Goal: Task Accomplishment & Management: Complete application form

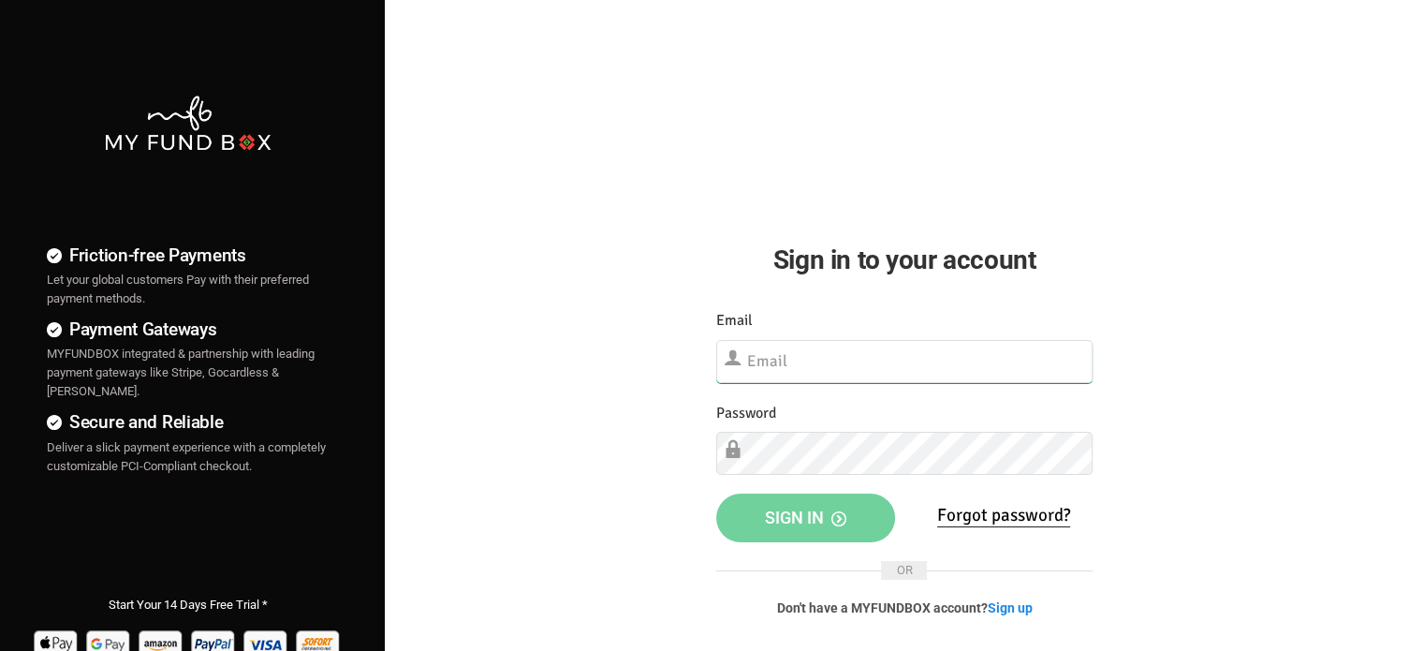
type input "[EMAIL_ADDRESS][DOMAIN_NAME]"
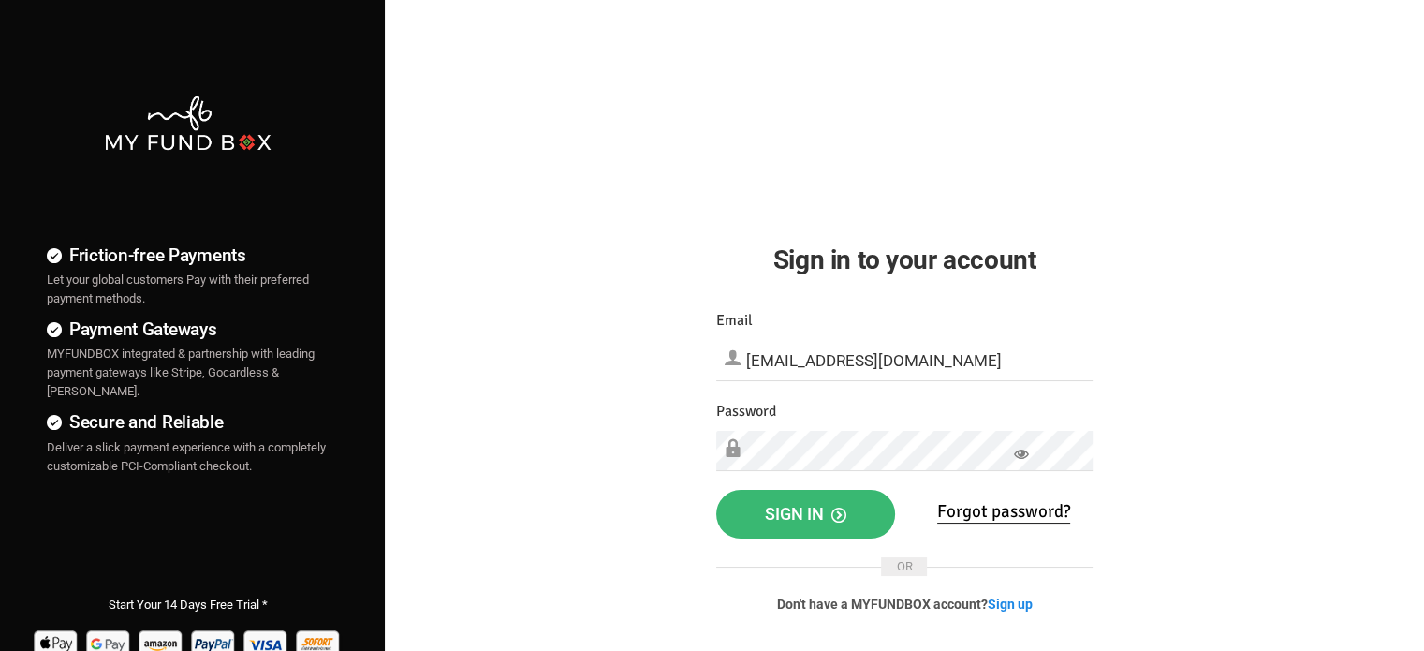
click at [787, 511] on span "Sign in" at bounding box center [805, 514] width 81 height 20
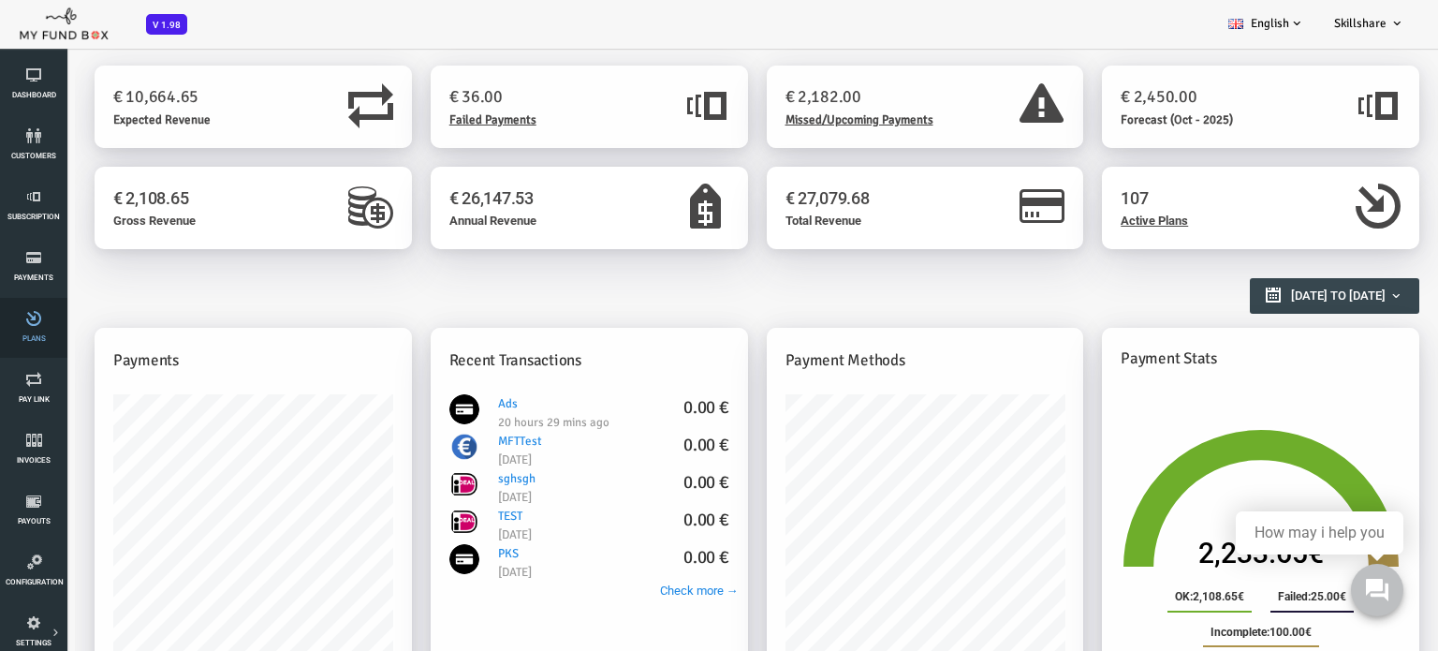
click at [35, 326] on link "Plans" at bounding box center [34, 328] width 56 height 60
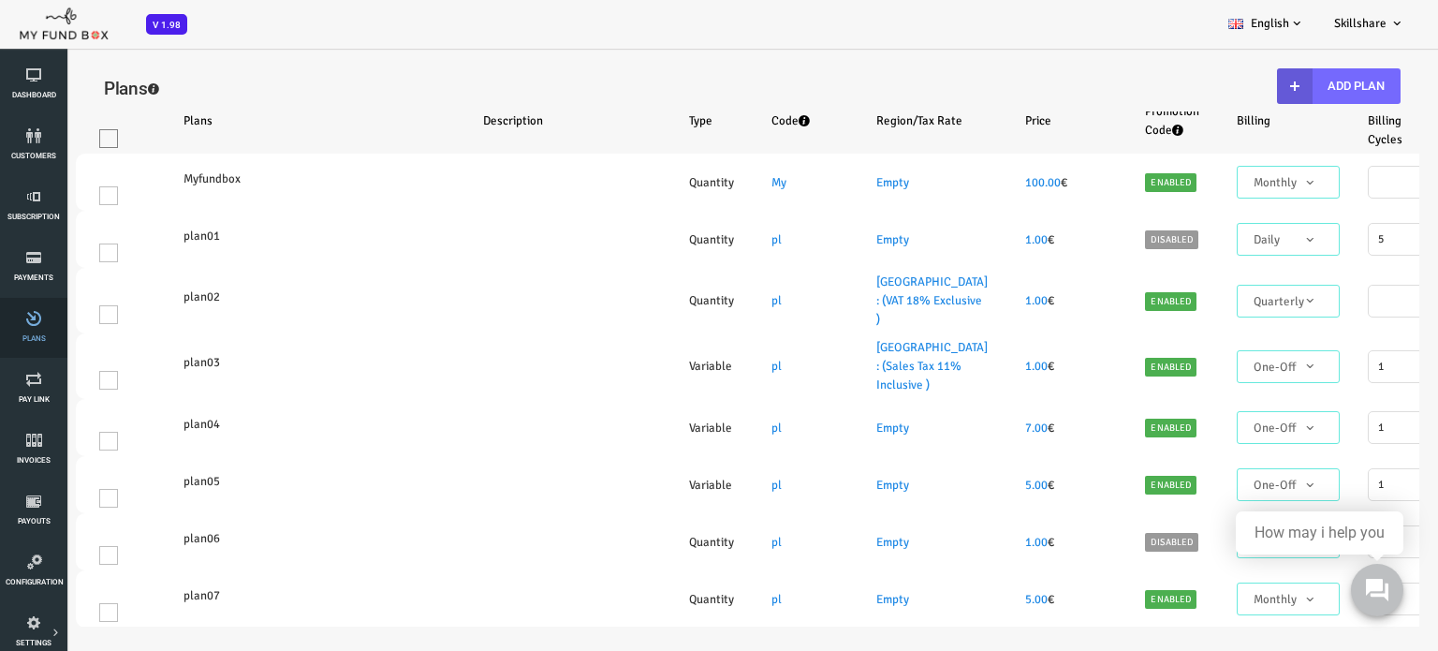
select select "100"
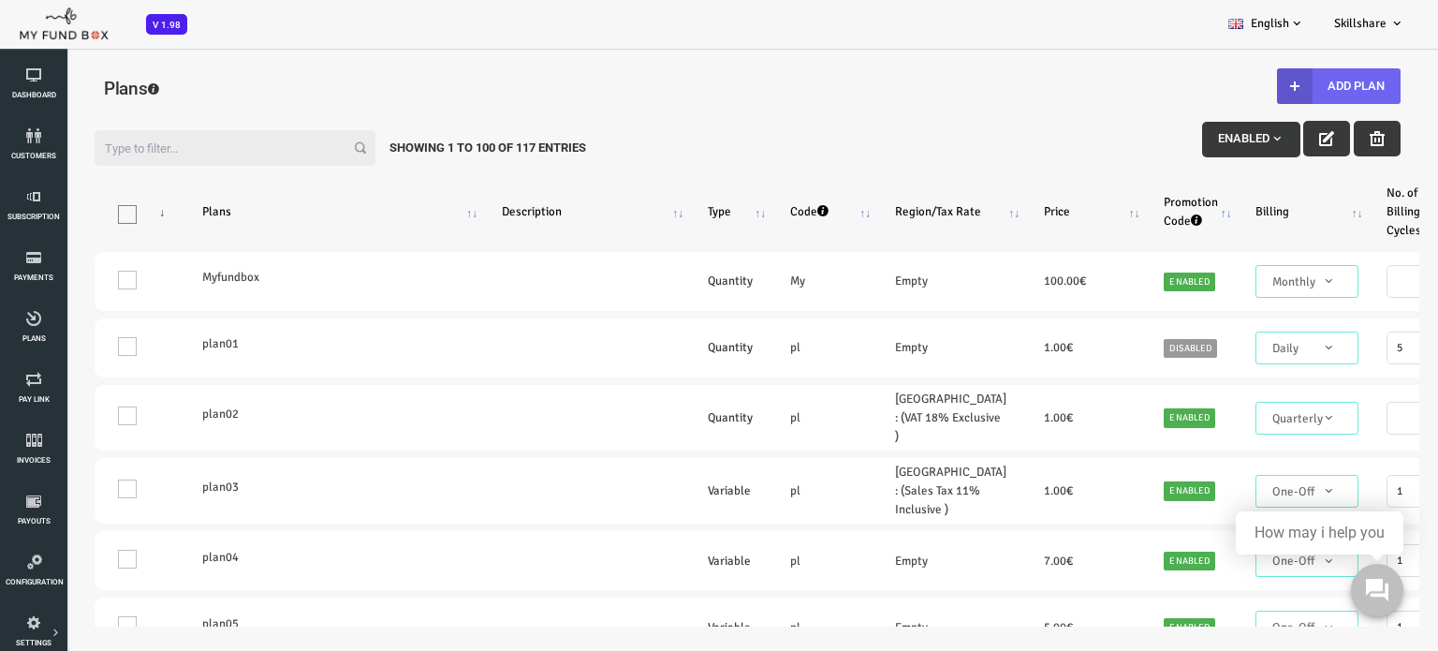
click at [1291, 85] on button "Add Plan" at bounding box center [1282, 86] width 124 height 36
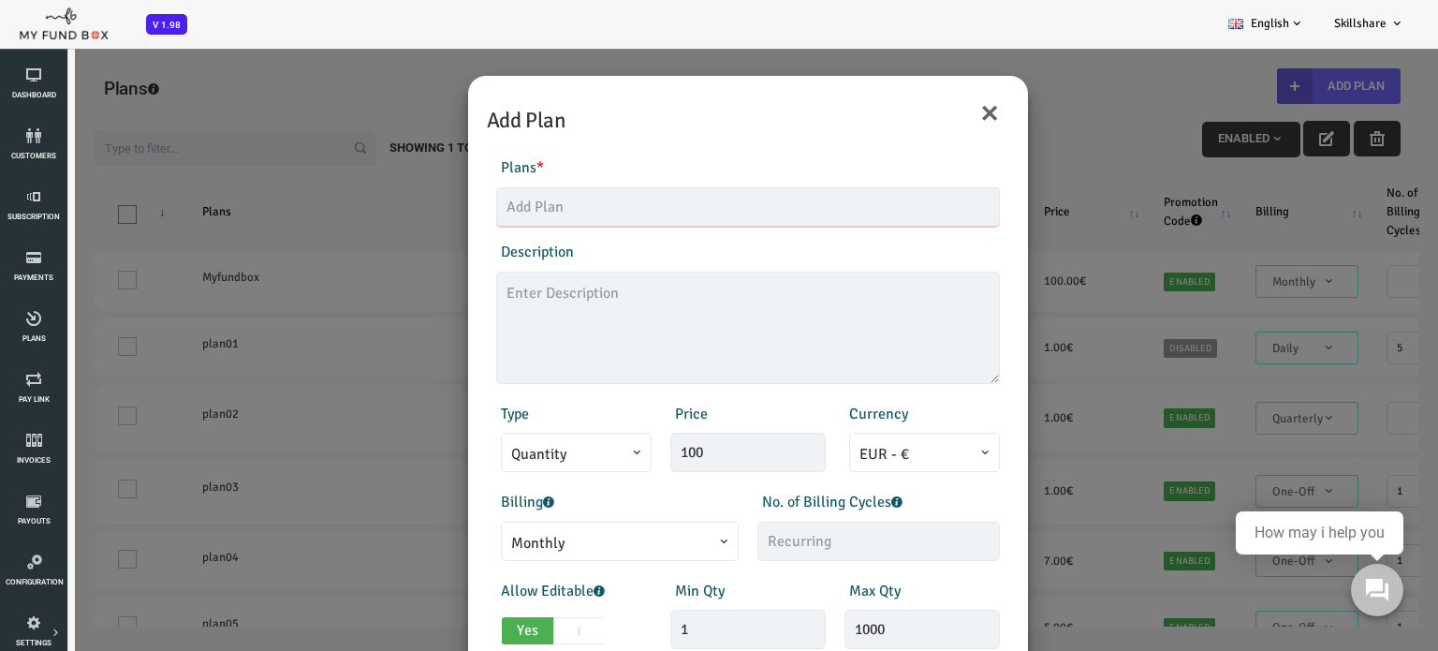
click at [513, 210] on input "text" at bounding box center [691, 206] width 504 height 39
click at [624, 324] on textarea at bounding box center [691, 327] width 504 height 112
click at [918, 562] on div "Products Invoice Product is empty Plans * This field is required Description 0/…" at bounding box center [690, 506] width 541 height 736
click at [937, 117] on button "×" at bounding box center [932, 112] width 21 height 39
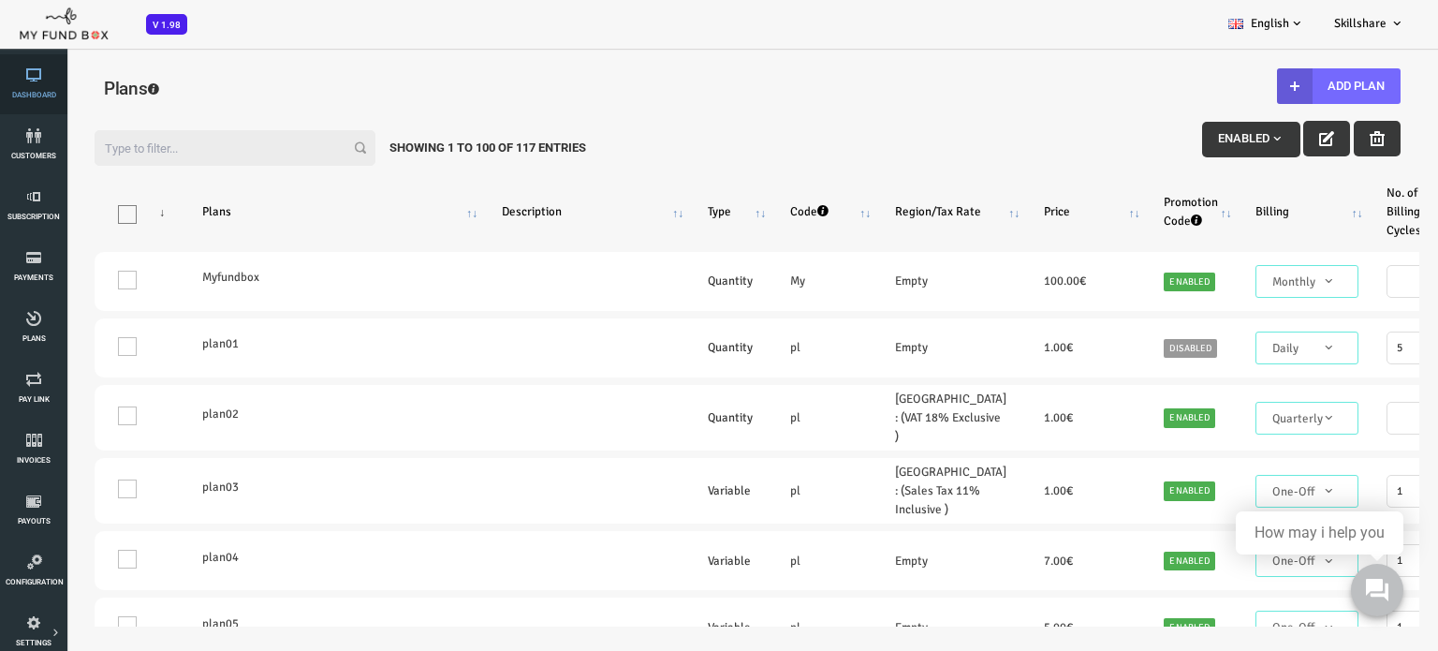
click at [14, 81] on icon at bounding box center [34, 74] width 56 height 15
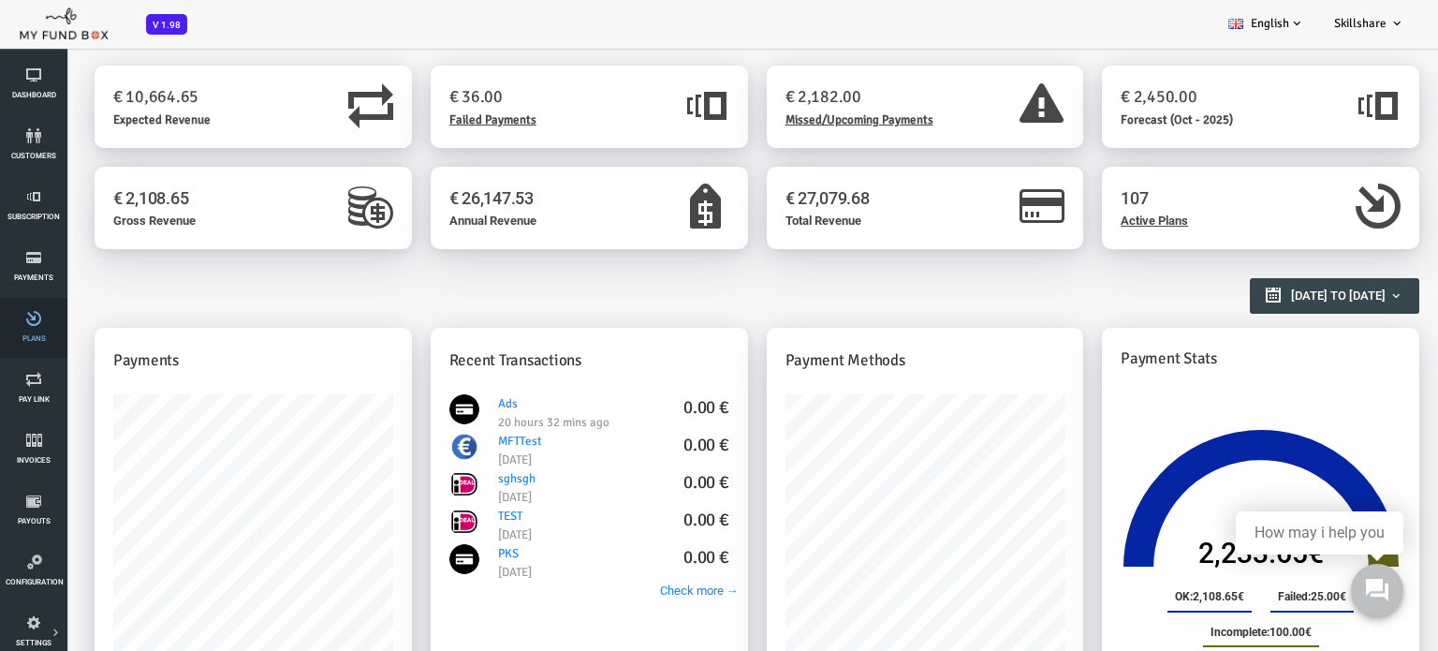
click at [33, 318] on icon at bounding box center [34, 318] width 56 height 15
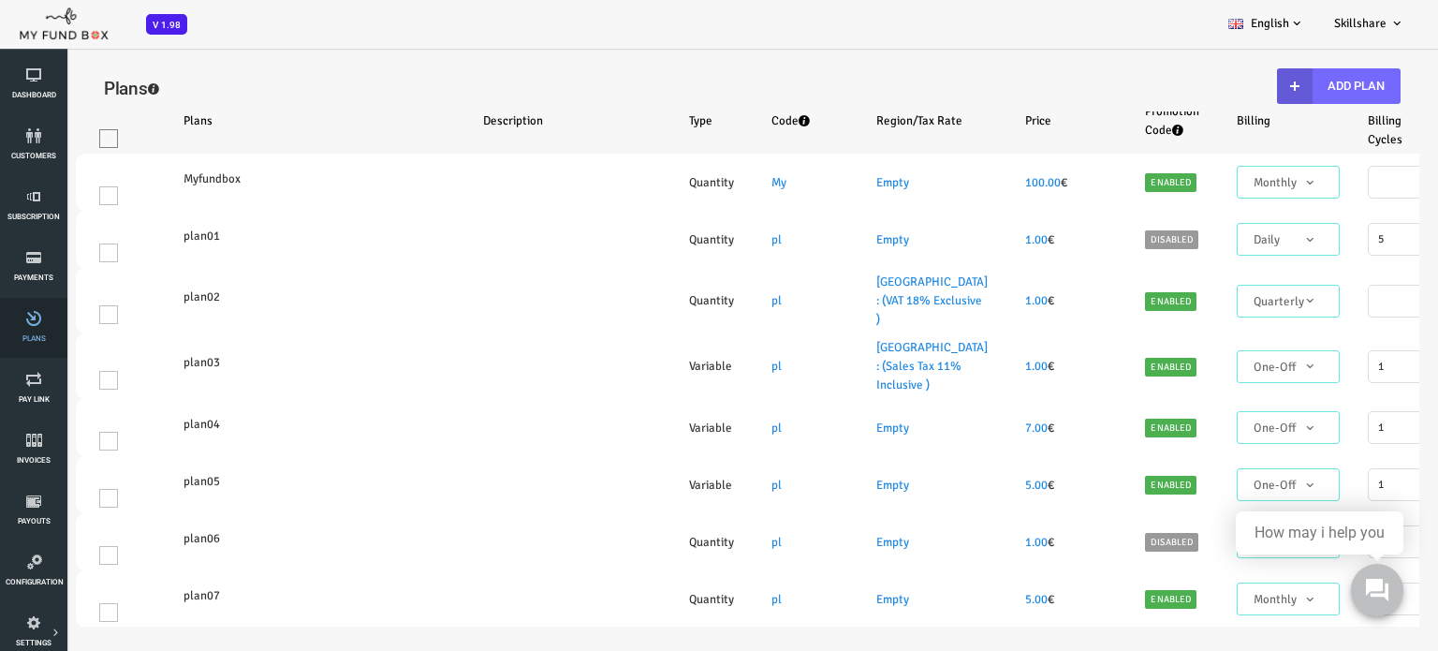
select select "100"
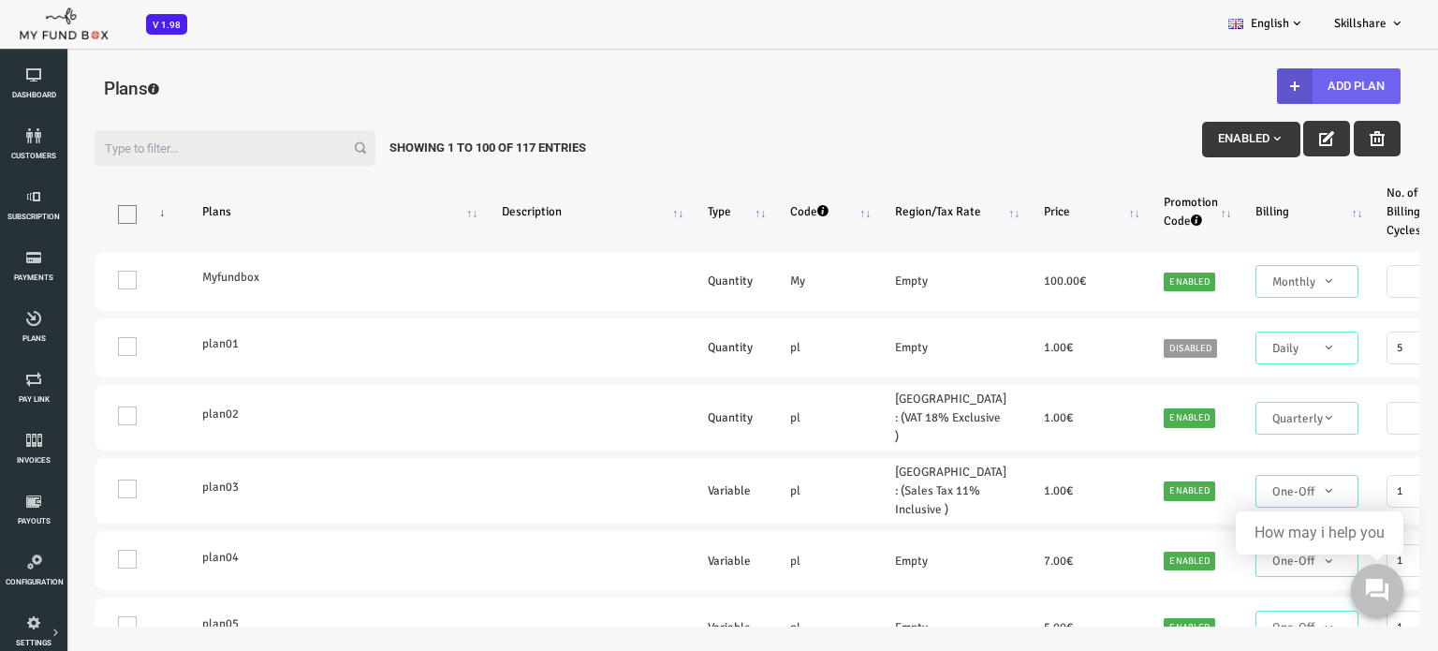
click at [1239, 84] on icon "button" at bounding box center [1237, 86] width 15 height 15
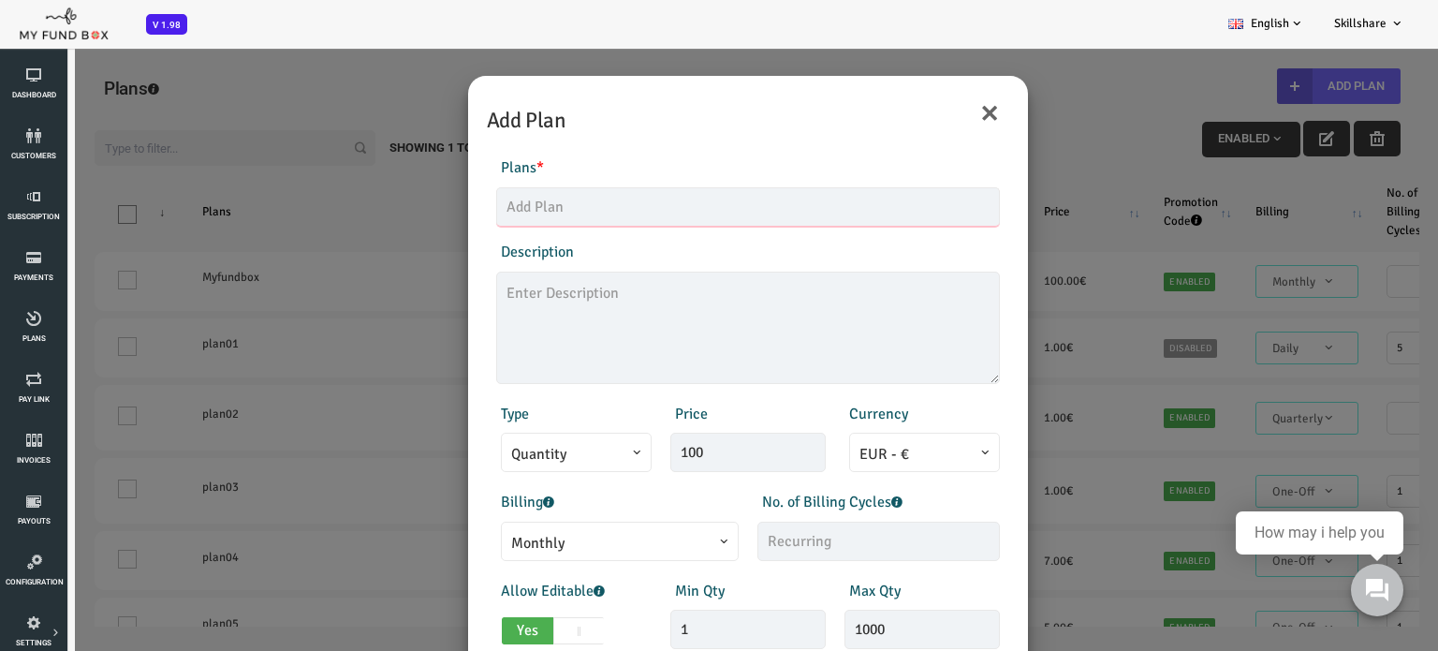
click at [622, 205] on input "text" at bounding box center [691, 206] width 504 height 39
click at [499, 316] on textarea at bounding box center [691, 327] width 504 height 112
click at [581, 317] on textarea at bounding box center [691, 327] width 504 height 112
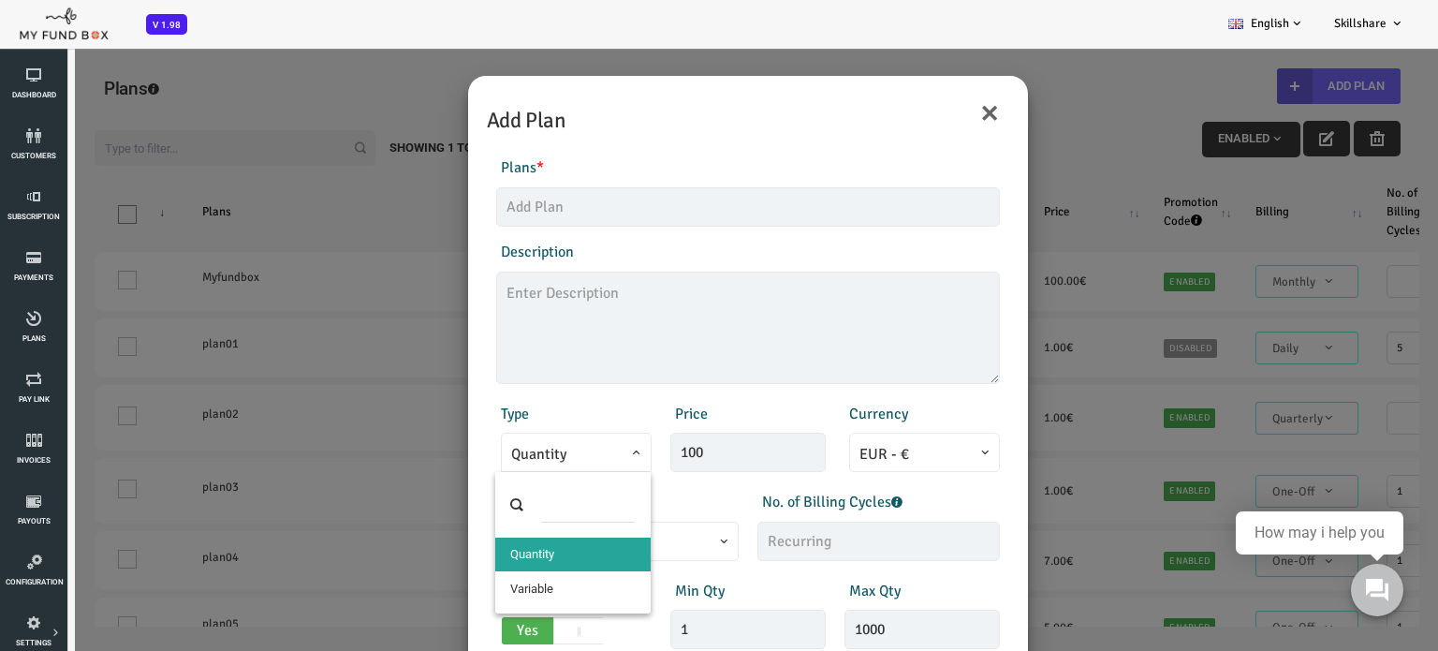
click at [584, 449] on span "Quantity" at bounding box center [519, 451] width 151 height 39
click at [622, 500] on div "Billing Monthly One-Off Annual Quarterly Half Yearly Daily Weekly Monthly" at bounding box center [560, 525] width 261 height 70
click at [454, 466] on span at bounding box center [454, 466] width 0 height 0
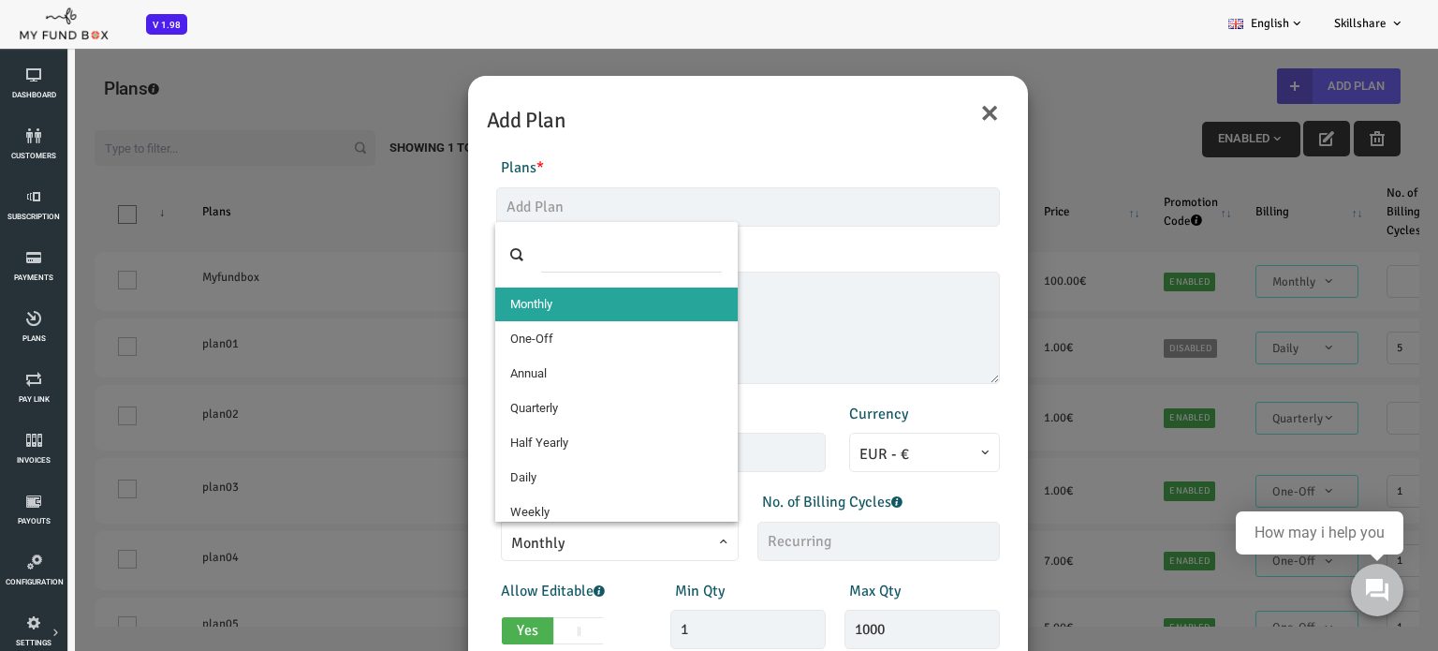
click at [628, 539] on span "Monthly" at bounding box center [562, 543] width 217 height 23
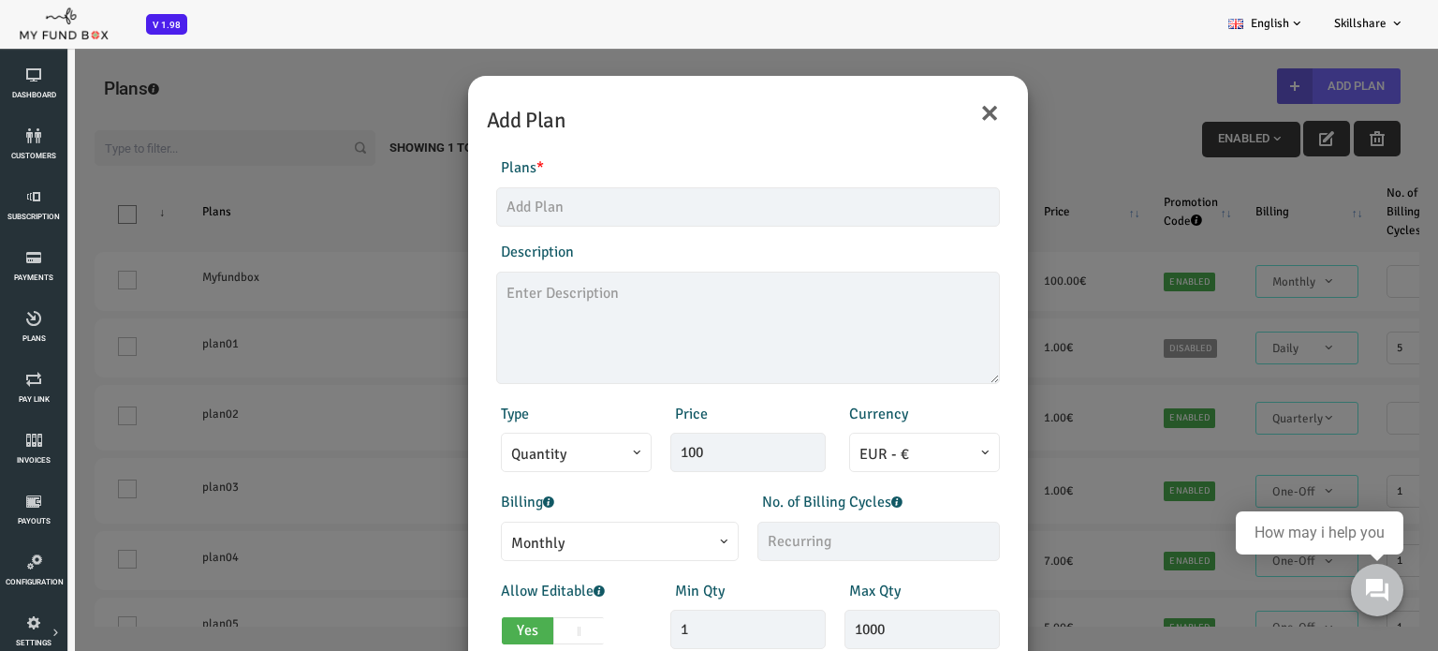
click at [738, 407] on div "Price 100" at bounding box center [691, 438] width 174 height 70
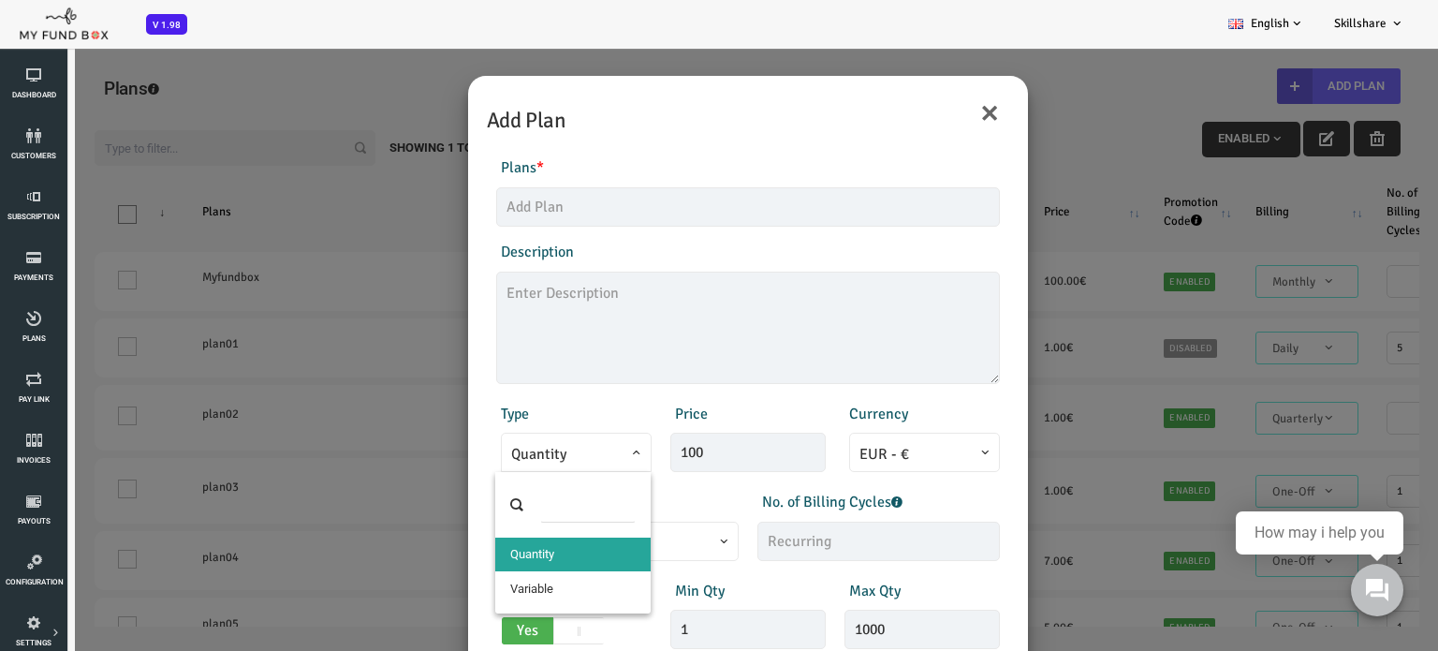
click at [569, 447] on span "Quantity" at bounding box center [519, 454] width 130 height 23
select select "3"
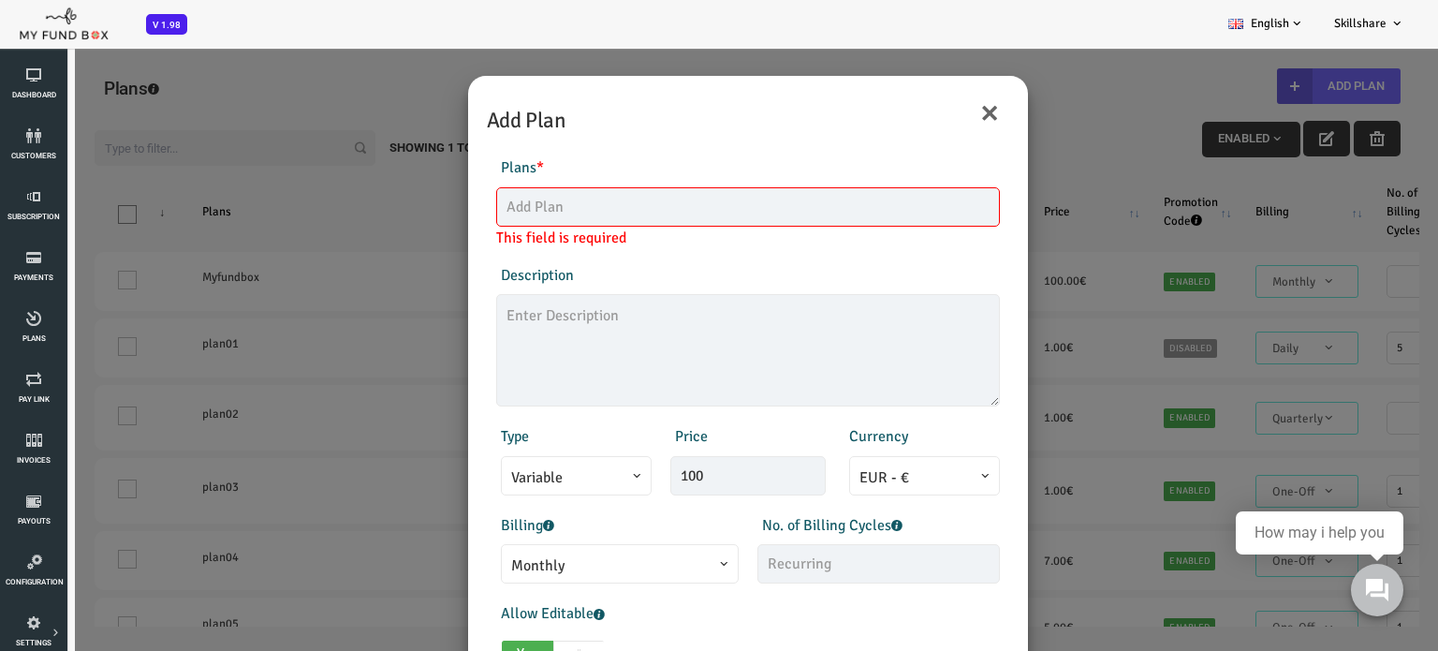
click at [540, 227] on span "This field is required" at bounding box center [504, 238] width 130 height 23
click at [480, 211] on input "text" at bounding box center [691, 206] width 504 height 39
type input "MFT01"
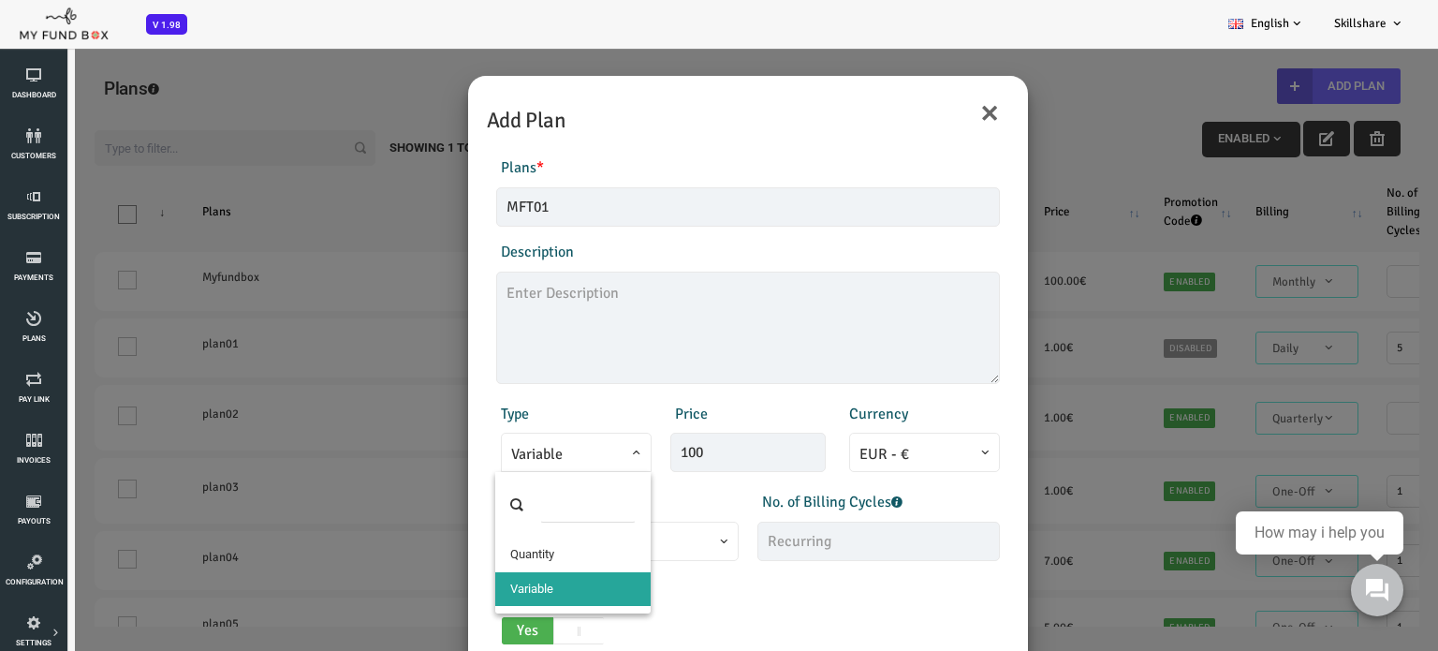
click at [584, 461] on span "Variable" at bounding box center [519, 451] width 151 height 39
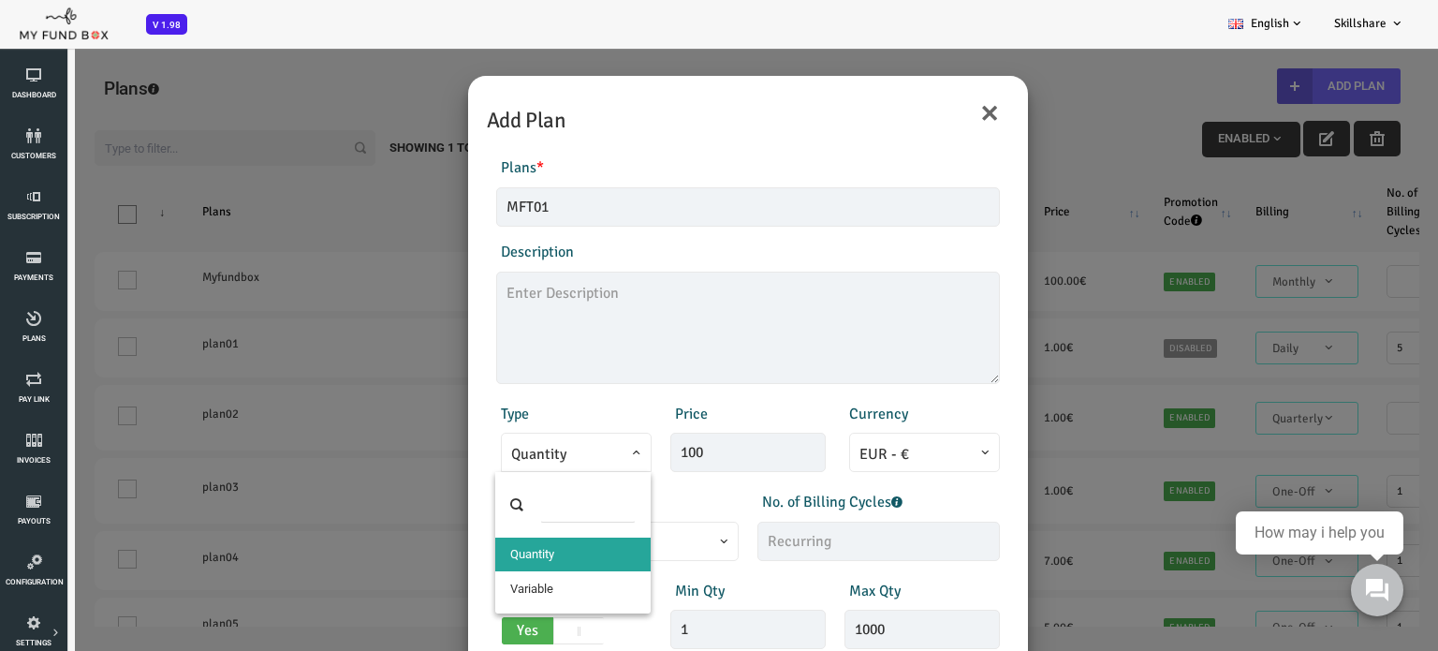
click at [565, 456] on span "Quantity" at bounding box center [519, 454] width 130 height 23
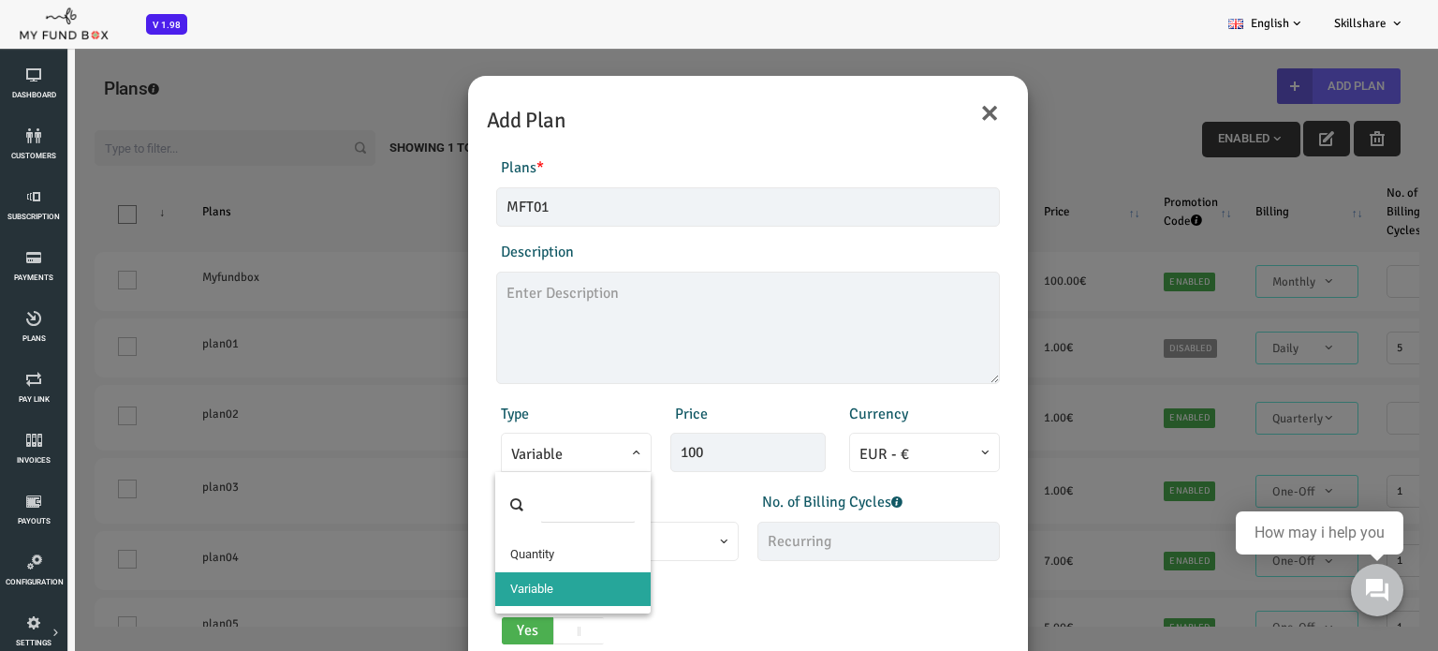
click at [573, 450] on span "Variable" at bounding box center [519, 454] width 130 height 23
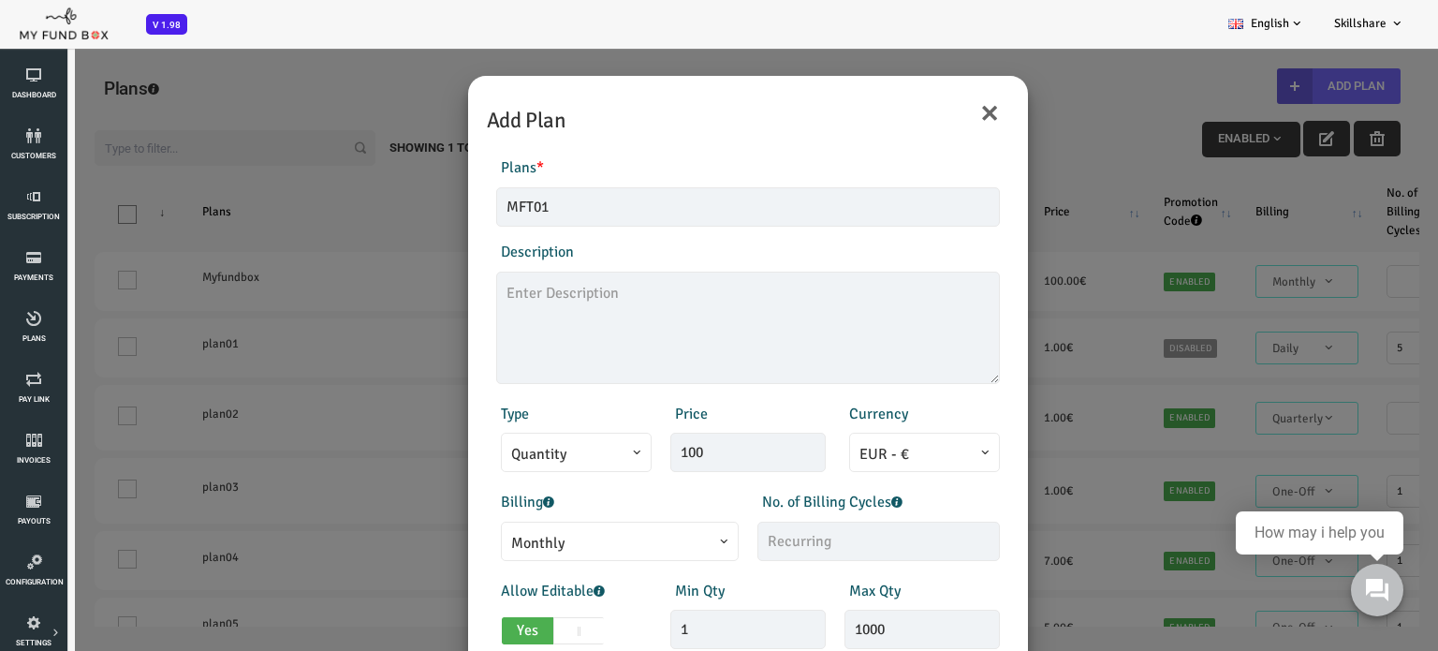
click at [454, 466] on span at bounding box center [454, 466] width 0 height 0
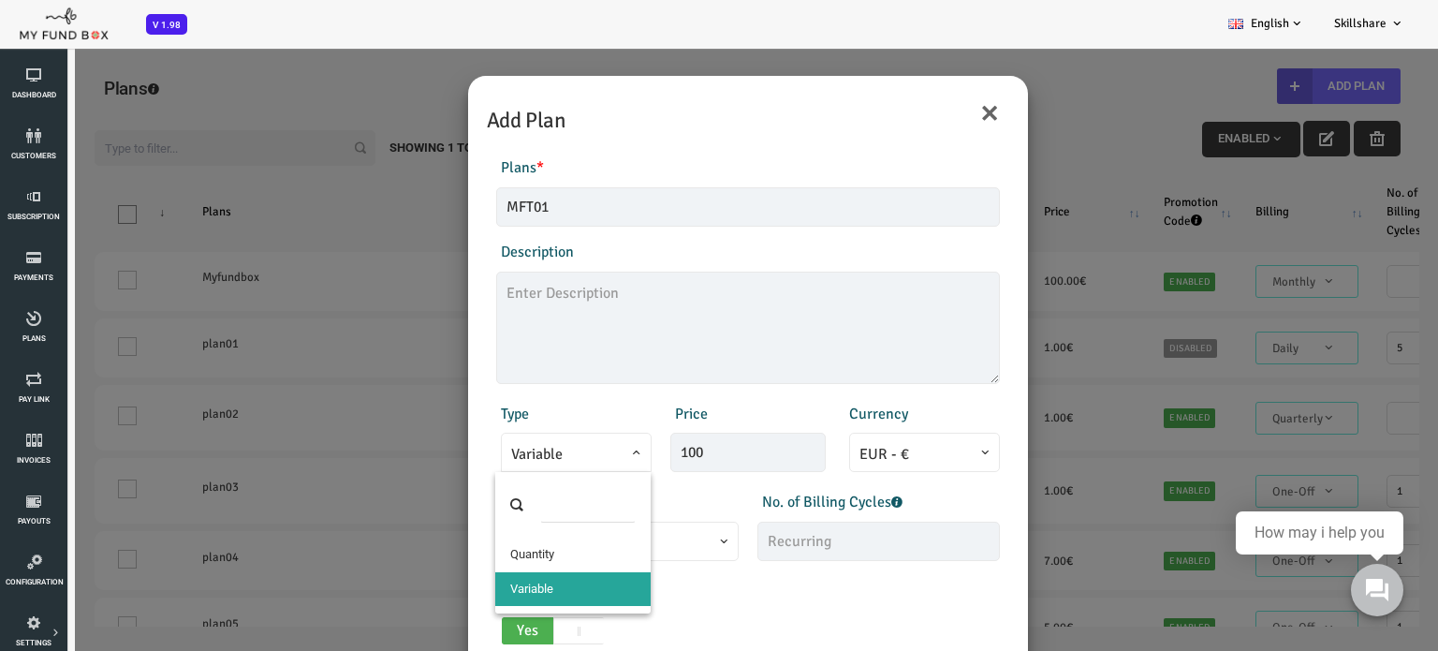
click at [573, 457] on span "Variable" at bounding box center [519, 454] width 130 height 23
select select "1"
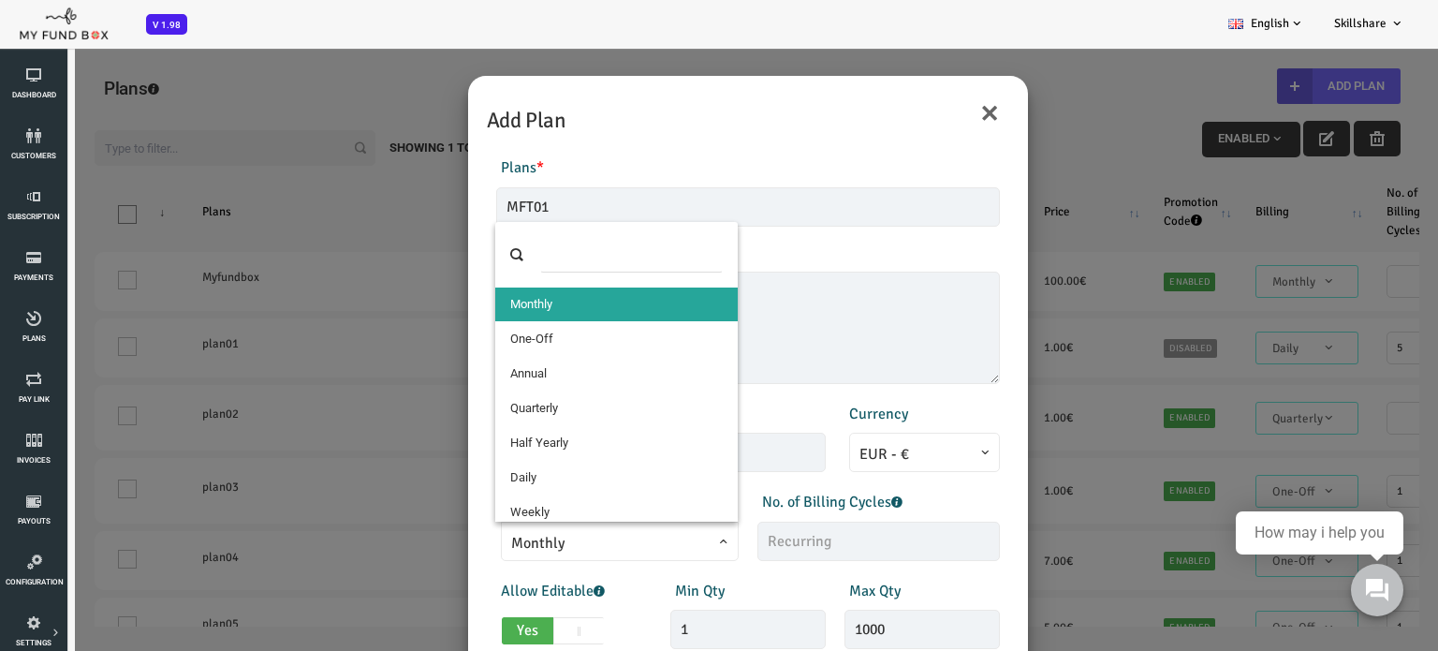
click at [525, 553] on span "Monthly" at bounding box center [562, 543] width 217 height 23
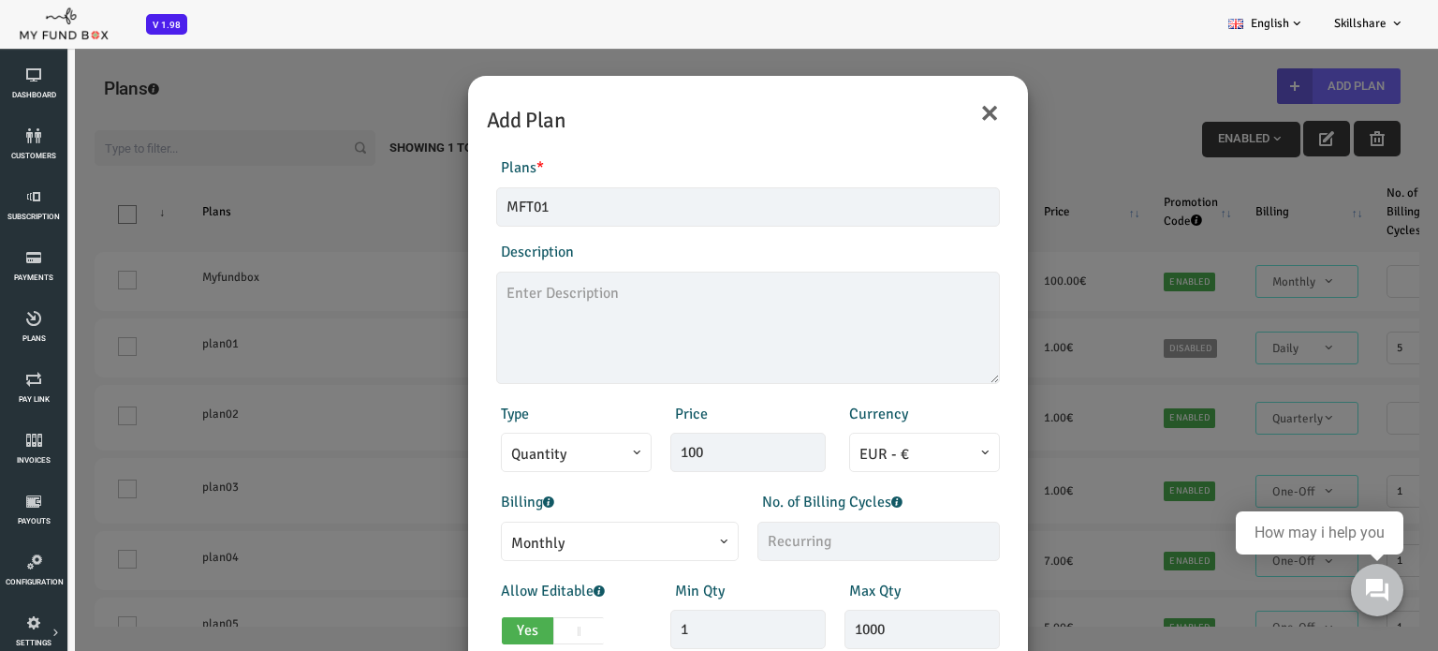
click at [694, 587] on div "Min Qty 1 Invalid min qty" at bounding box center [691, 614] width 174 height 70
drag, startPoint x: 898, startPoint y: 598, endPoint x: 941, endPoint y: 592, distance: 43.6
click at [941, 592] on div "Max Qty 1000 Invalid max qty" at bounding box center [865, 614] width 174 height 70
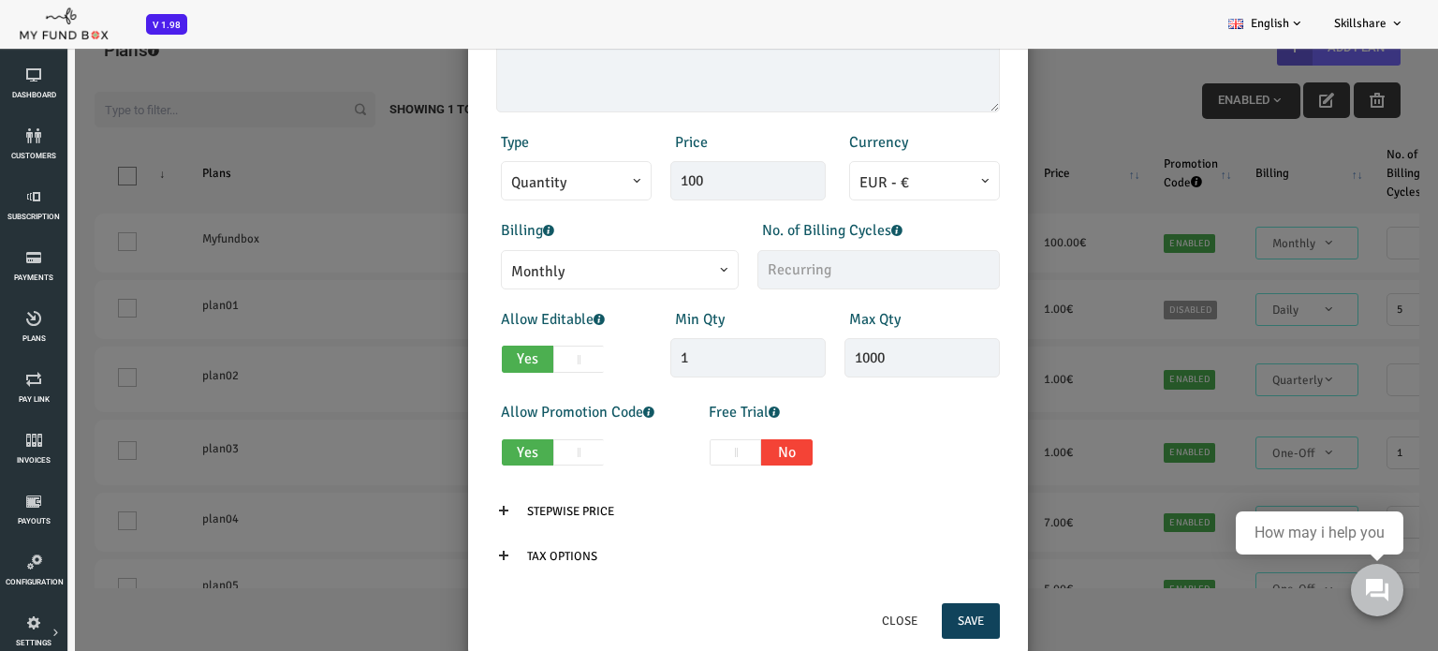
scroll to position [268, 0]
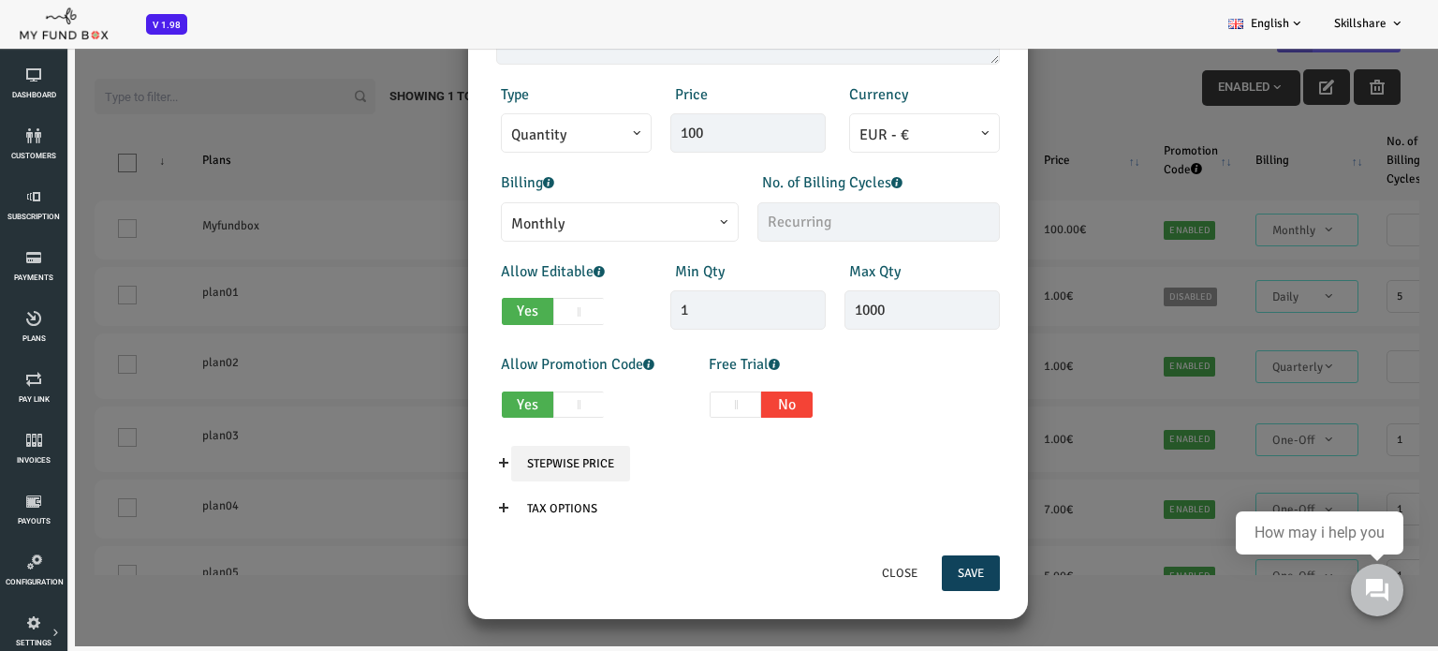
click at [460, 466] on input "Stepwise Price" at bounding box center [513, 464] width 119 height 36
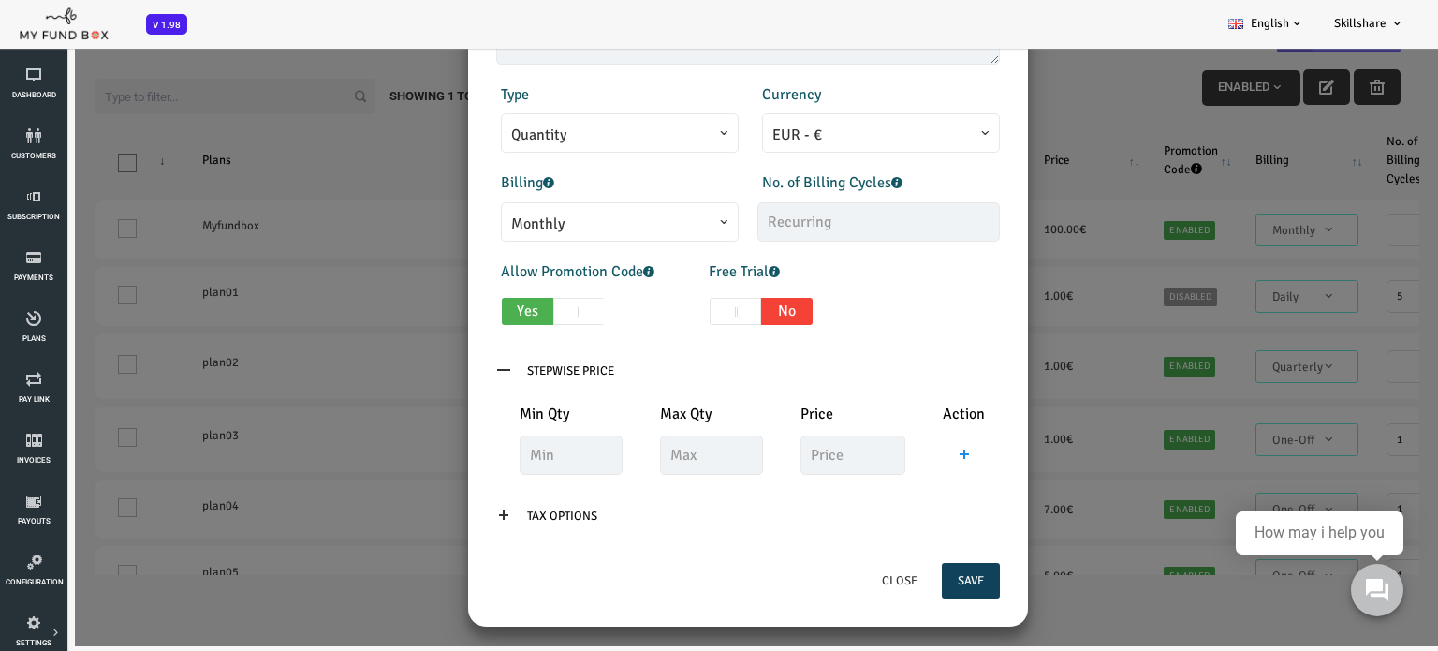
click at [550, 584] on div "Close Save" at bounding box center [690, 589] width 541 height 55
click at [948, 79] on div "Products Invoice Product is empty Plans * MFT01 This field is required Descript…" at bounding box center [690, 189] width 541 height 742
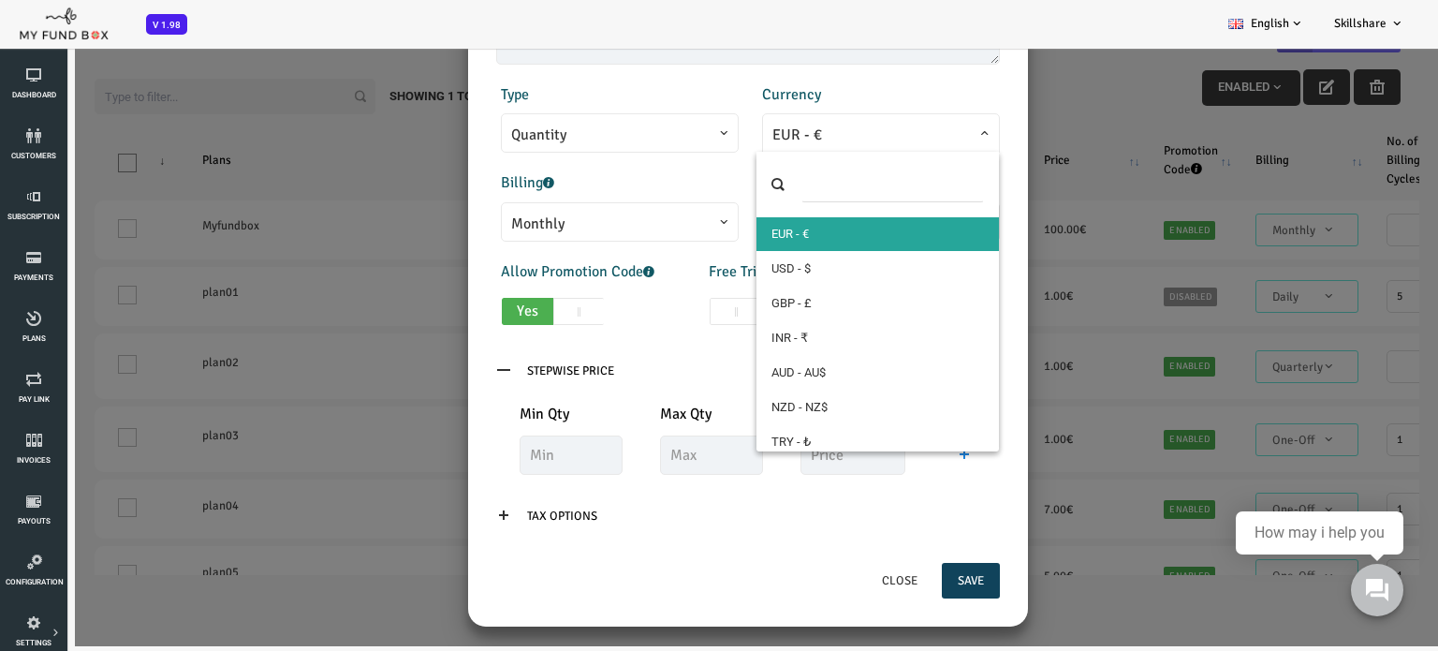
click at [915, 138] on span "EUR - €" at bounding box center [823, 135] width 217 height 23
select select "1"
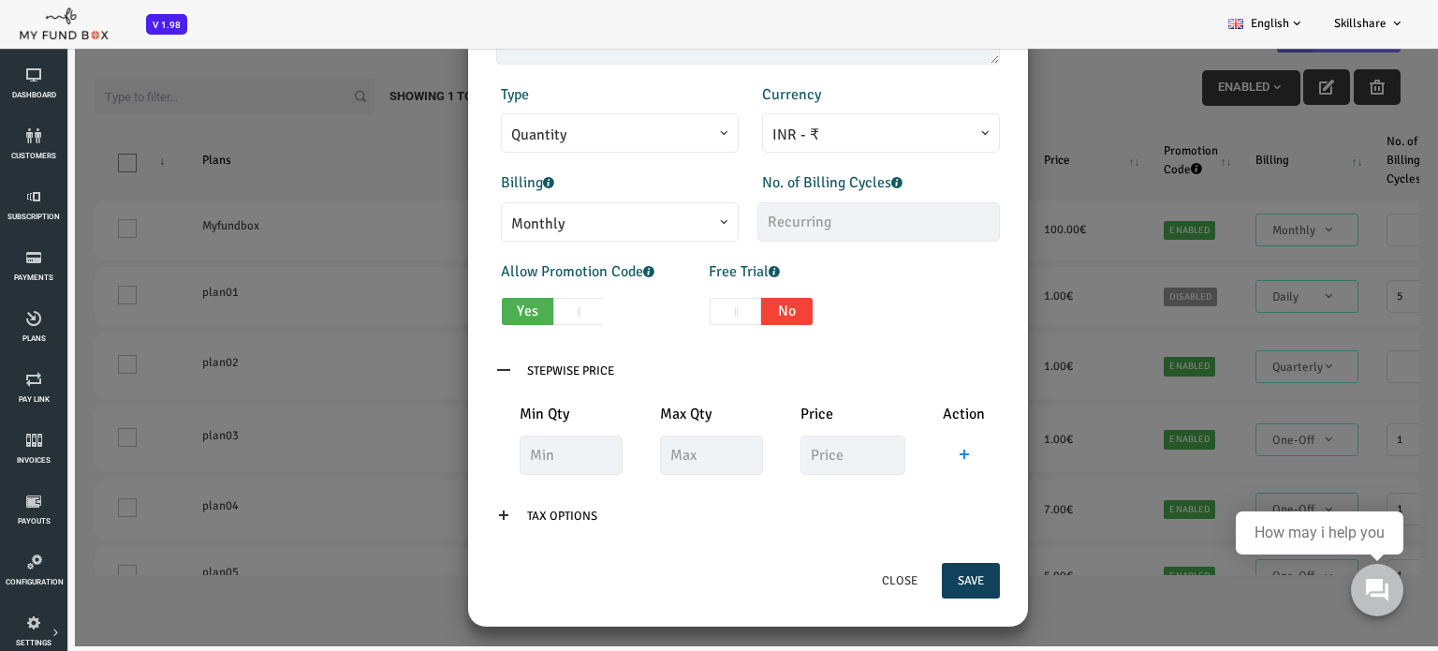
click at [879, 334] on div "Products Invoice Product is empty Plans * MFT01 This field is required Descript…" at bounding box center [690, 189] width 541 height 742
click at [664, 308] on span at bounding box center [677, 311] width 51 height 27
click at [613, 308] on input "Yes No" at bounding box center [607, 307] width 12 height 12
type input "1"
checkbox input "true"
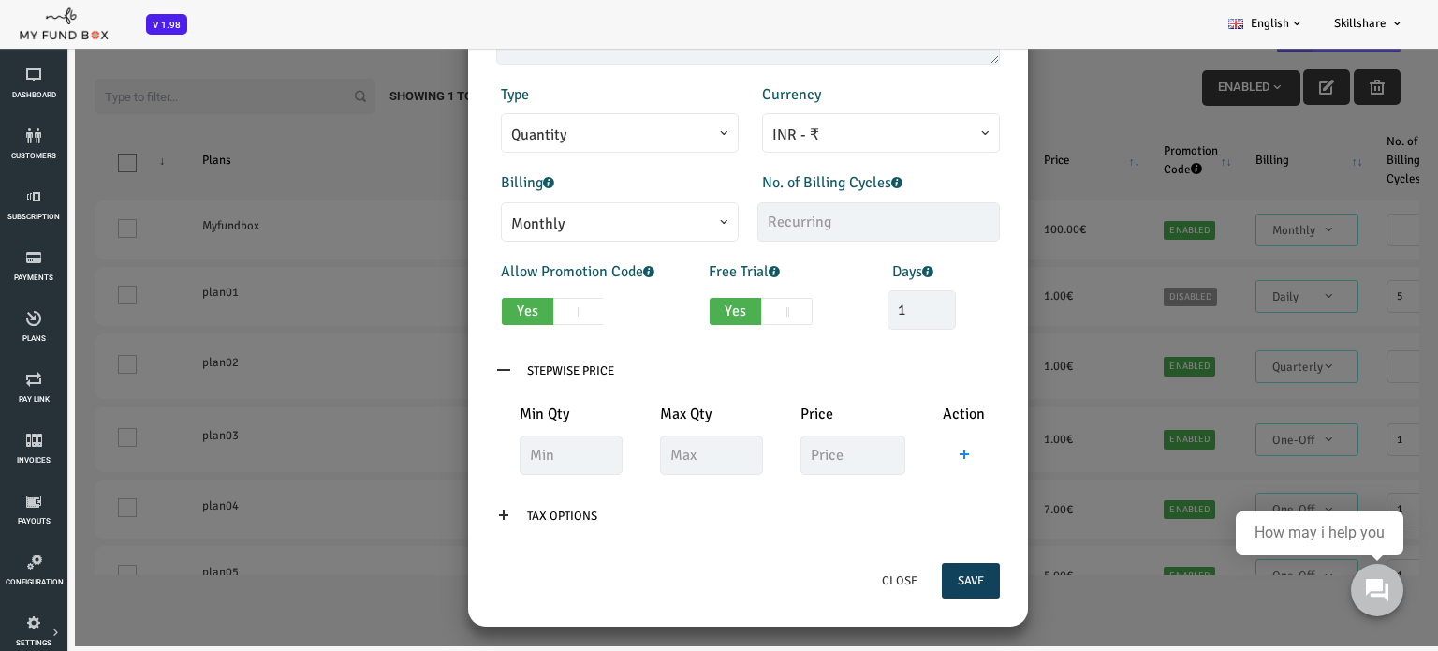
click at [1047, 74] on div "× Add Plan Products Invoice Product is empty Plans * MFT01 This field is requir…" at bounding box center [690, 320] width 1381 height 651
